Goal: Task Accomplishment & Management: Use online tool/utility

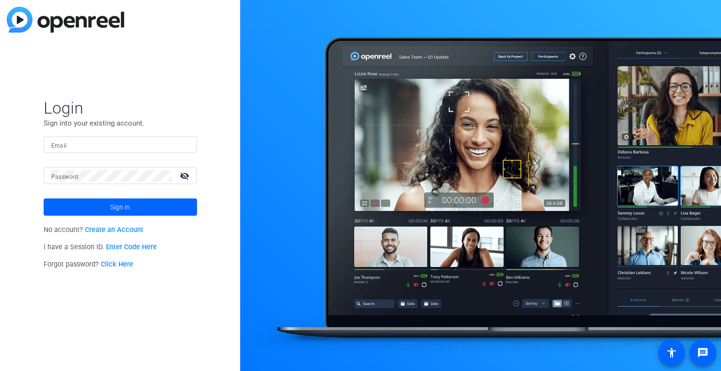
click at [152, 141] on input "Email" at bounding box center [120, 145] width 138 height 12
type input "[EMAIL_ADDRESS][DOMAIN_NAME]"
click at [44, 199] on button "Sign in" at bounding box center [120, 207] width 153 height 17
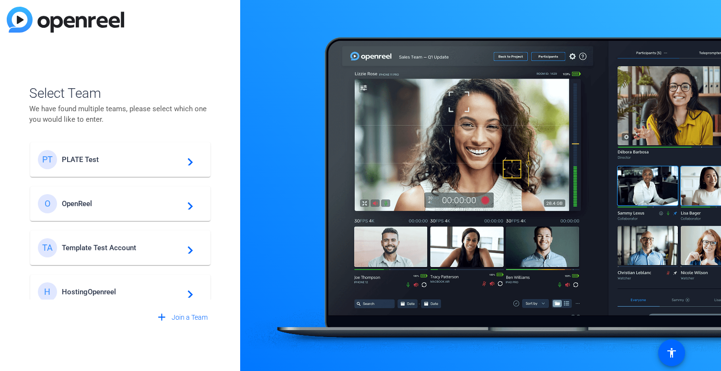
click at [112, 161] on span "PLATE Test" at bounding box center [122, 159] width 120 height 9
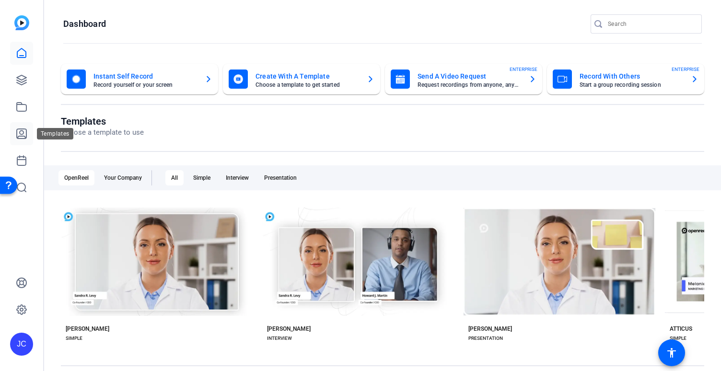
click at [23, 134] on icon at bounding box center [22, 134] width 12 height 12
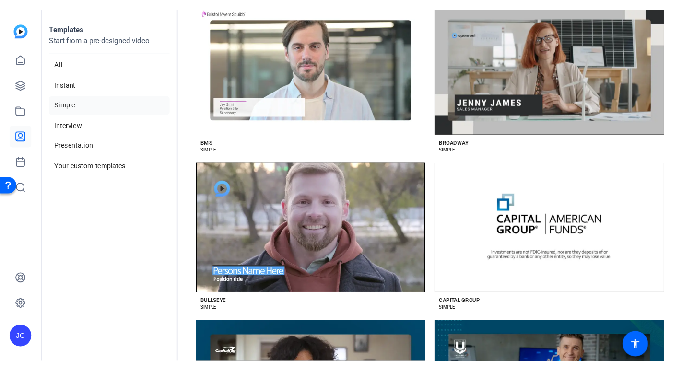
scroll to position [779, 0]
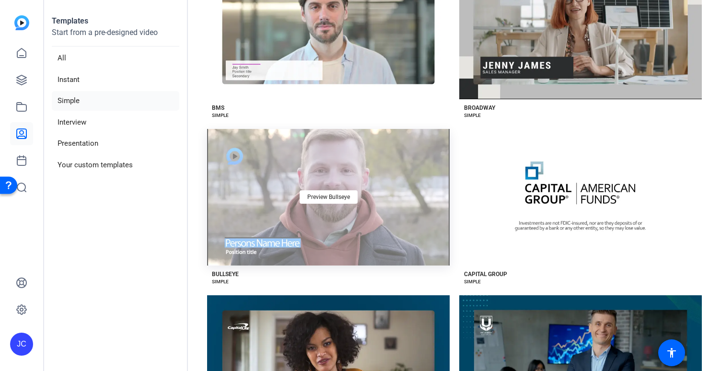
click at [423, 196] on div "Preview Bullseye" at bounding box center [328, 197] width 243 height 137
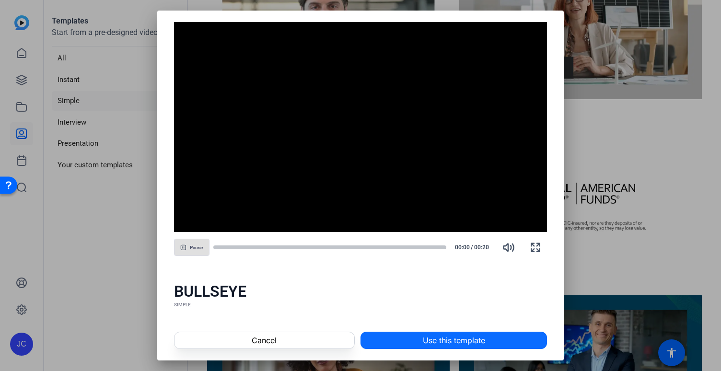
click at [448, 339] on span "Use this template" at bounding box center [454, 341] width 62 height 12
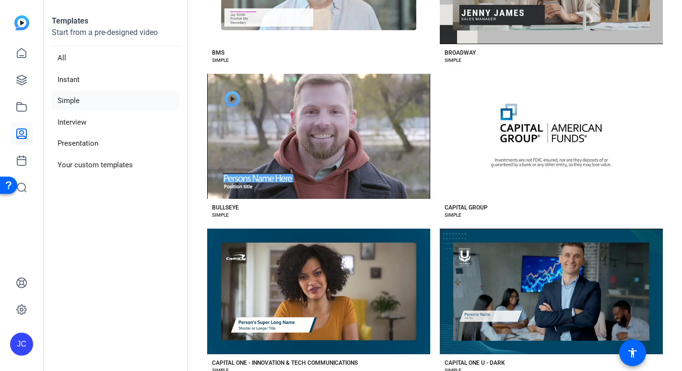
scroll to position [735, 0]
